Goal: Task Accomplishment & Management: Use online tool/utility

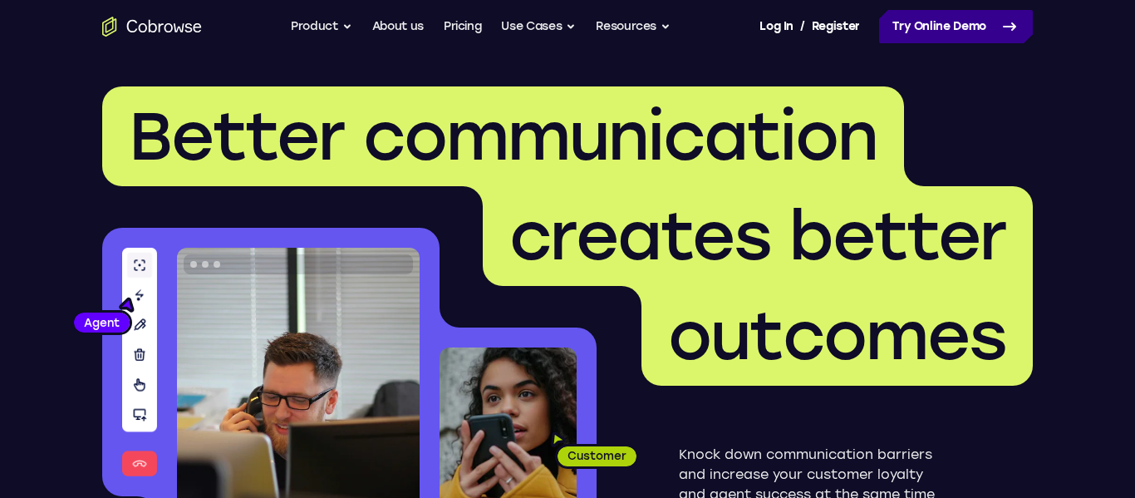
click at [994, 22] on link "Try Online Demo" at bounding box center [956, 26] width 154 height 33
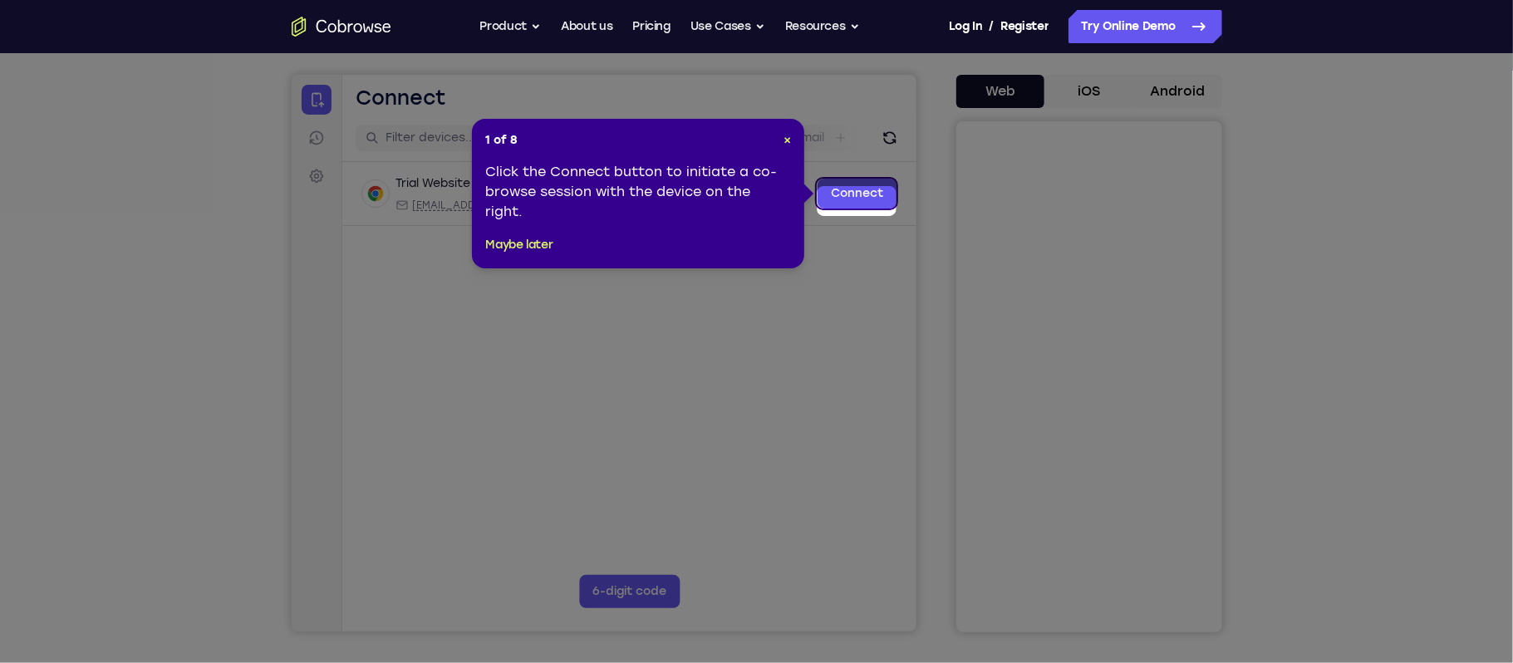
scroll to position [131, 0]
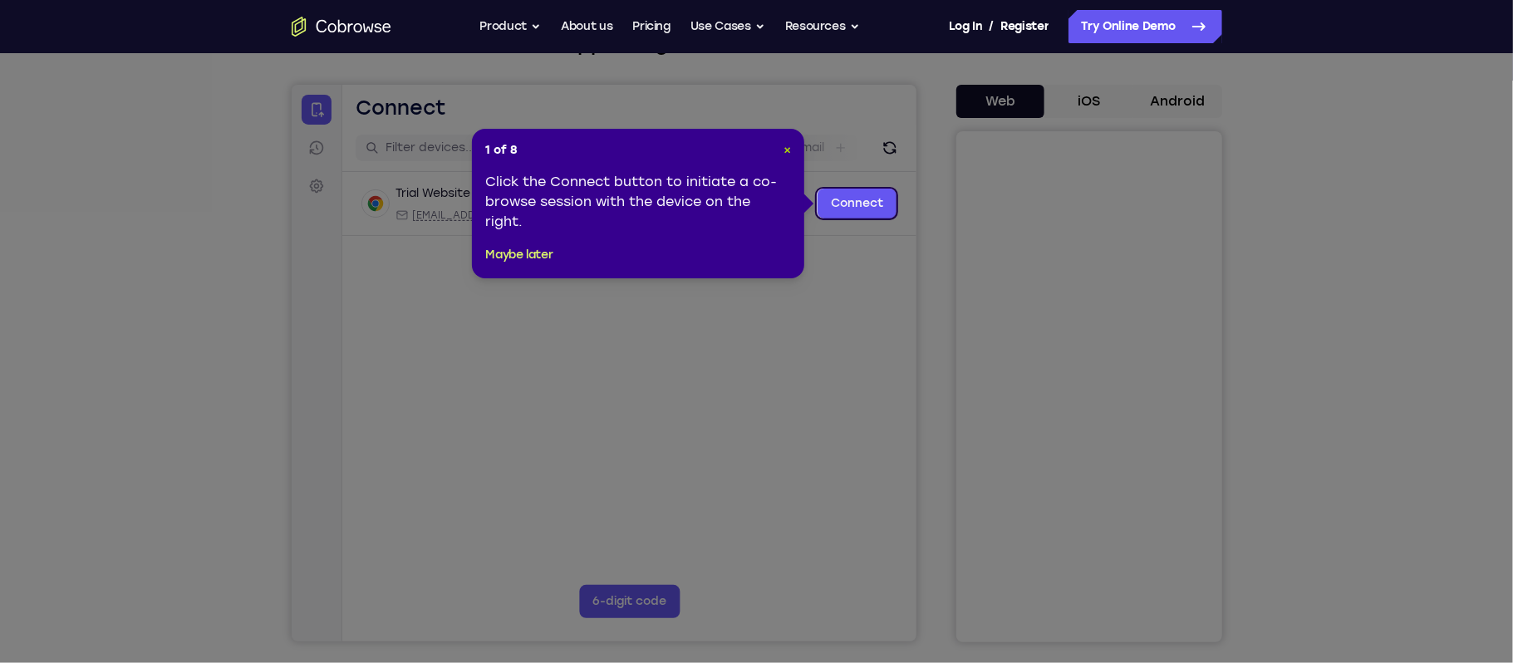
click at [783, 152] on span "×" at bounding box center [786, 150] width 7 height 14
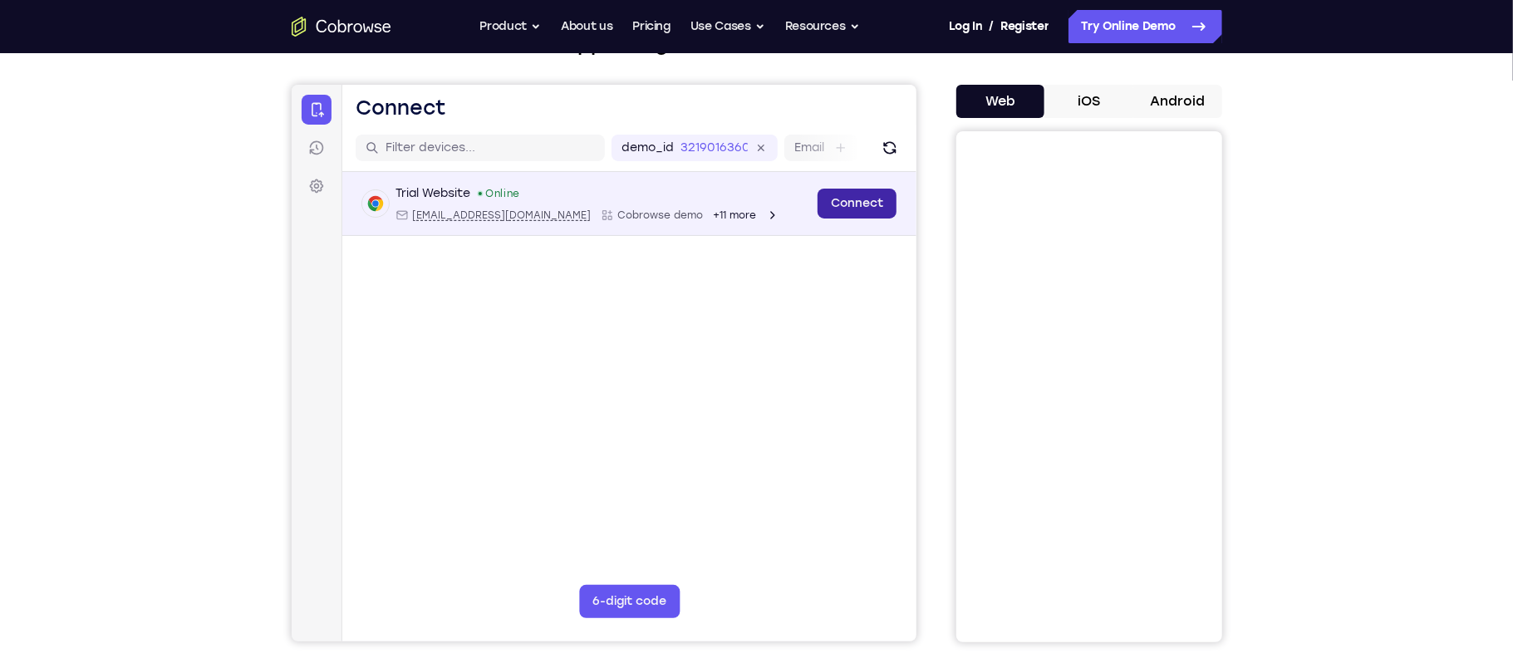
click at [866, 198] on link "Connect" at bounding box center [856, 203] width 79 height 30
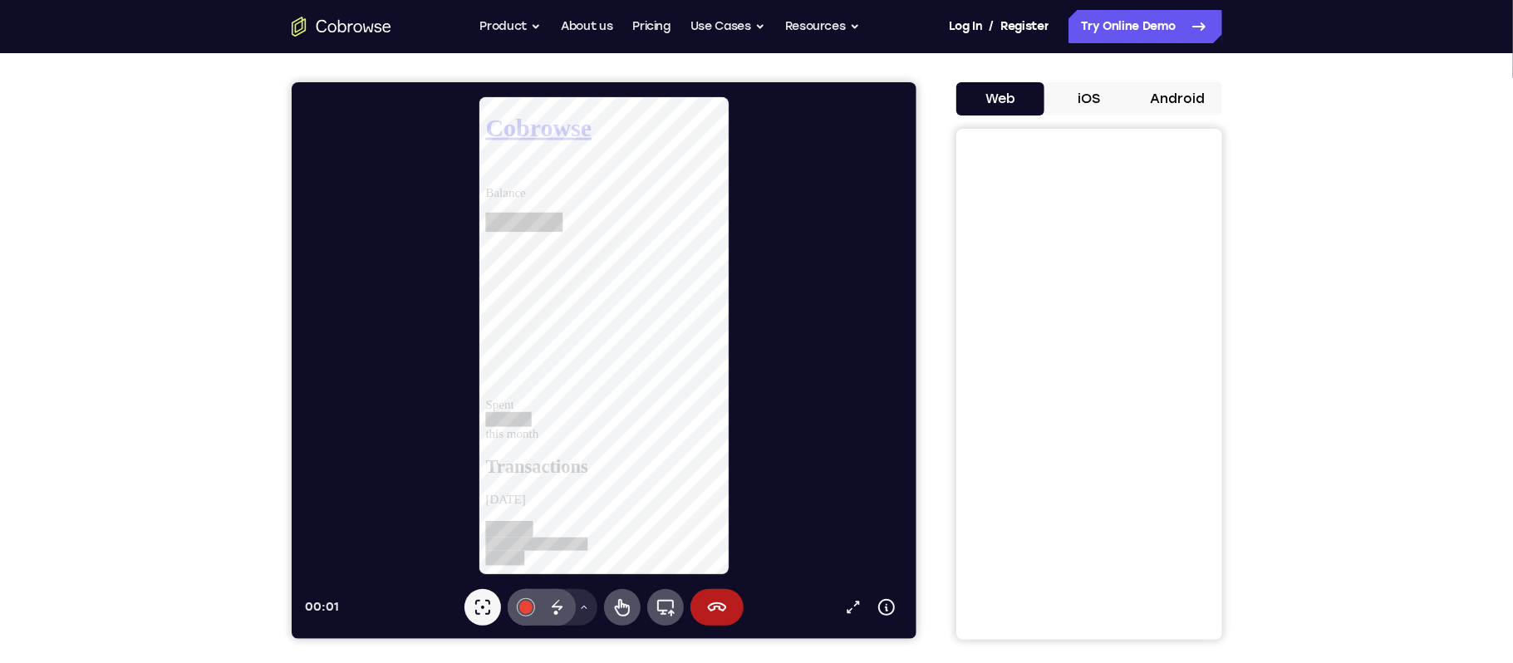
scroll to position [0, 0]
click at [1134, 98] on button "Android" at bounding box center [1177, 98] width 89 height 33
